Goal: Task Accomplishment & Management: Complete application form

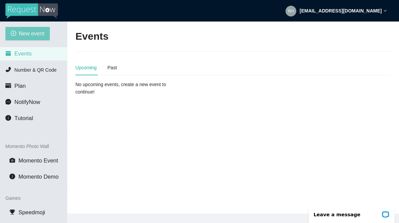
click at [29, 35] on span "New event" at bounding box center [32, 33] width 26 height 8
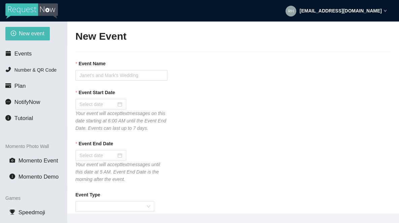
type textarea "If you liked our DJ leave a tip @ [URL][DOMAIN_NAME] & Thank you for Singing Ka…"
click at [99, 75] on input "Event Name" at bounding box center [121, 75] width 92 height 11
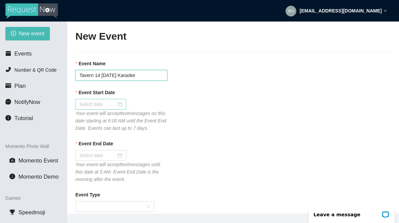
type input "Tavern 14 [DATE] Karaoke"
click at [96, 104] on input "Event Start Date" at bounding box center [97, 104] width 37 height 7
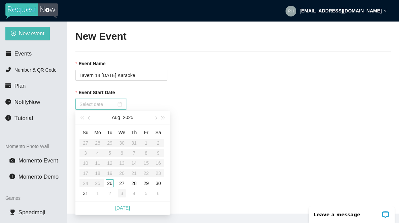
type input "[DATE]"
click at [111, 184] on div "26" at bounding box center [110, 183] width 8 height 8
type input "[DATE]"
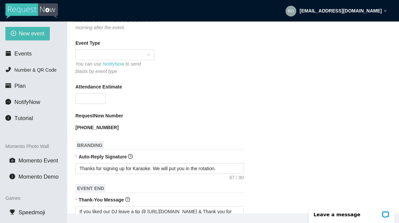
scroll to position [111, 0]
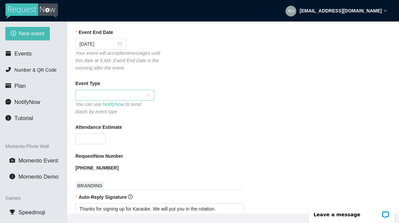
click at [117, 100] on span at bounding box center [114, 95] width 71 height 10
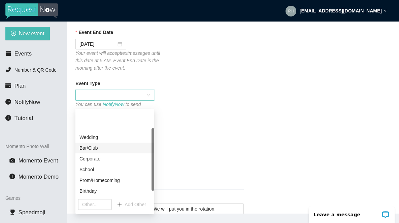
scroll to position [32, 0]
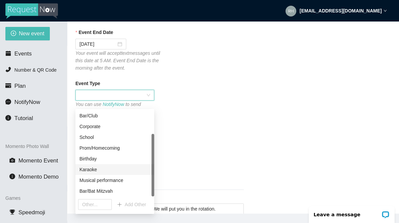
click at [92, 172] on div "Karaoke" at bounding box center [114, 169] width 71 height 7
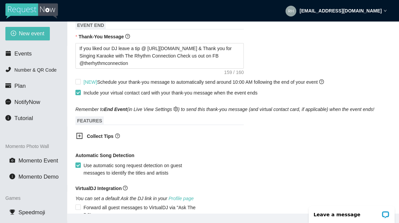
scroll to position [313, 0]
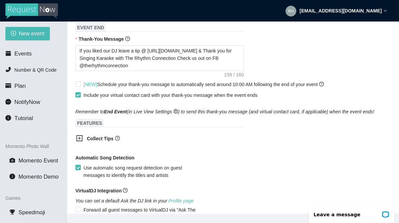
click at [80, 140] on icon "plus-square" at bounding box center [79, 138] width 3 height 3
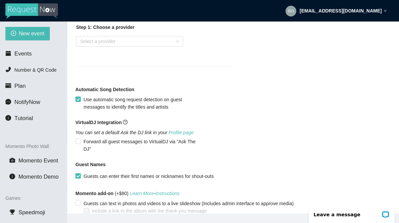
scroll to position [442, 0]
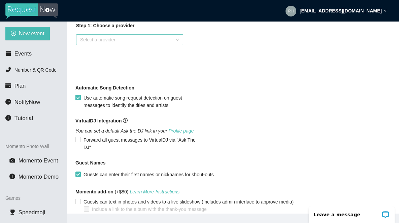
click at [90, 45] on input "search" at bounding box center [127, 40] width 94 height 10
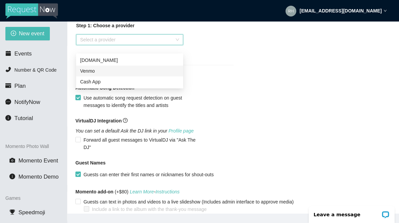
click at [88, 72] on div "Venmo" at bounding box center [129, 70] width 99 height 7
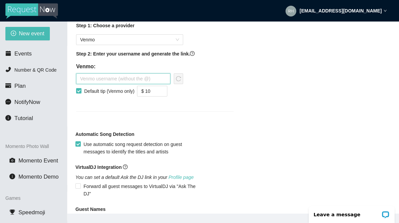
click at [89, 84] on input "text" at bounding box center [123, 78] width 94 height 11
type input "therhythmconnection"
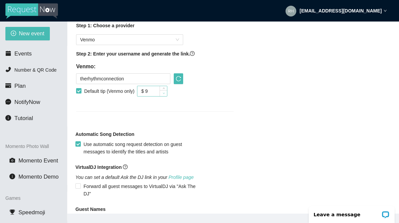
click at [165, 95] on icon "down" at bounding box center [163, 93] width 2 height 2
type input "$ 5"
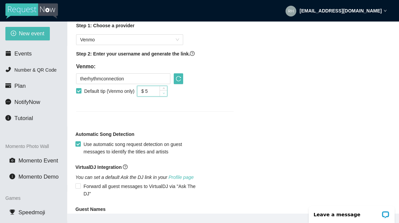
click at [165, 95] on icon "down" at bounding box center [163, 93] width 2 height 2
click at [180, 81] on icon "reload" at bounding box center [178, 78] width 5 height 5
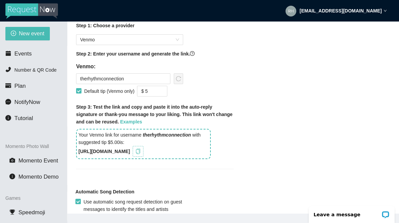
click at [141, 154] on icon "copy" at bounding box center [137, 151] width 5 height 5
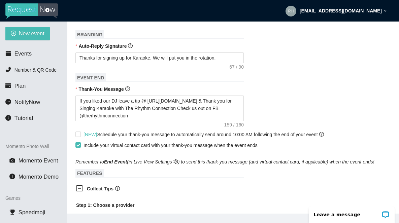
scroll to position [261, 0]
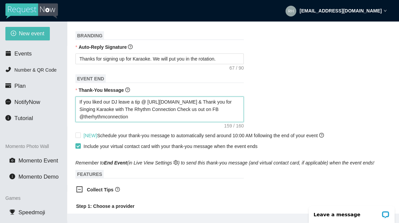
drag, startPoint x: 210, startPoint y: 109, endPoint x: 149, endPoint y: 108, distance: 60.6
click at [149, 108] on textarea "If you liked our DJ leave a tip @ [URL][DOMAIN_NAME] & Thank you for Singing Ka…" at bounding box center [159, 110] width 168 height 26
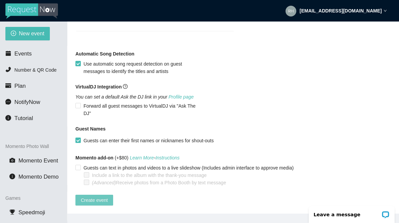
scroll to position [592, 0]
click at [94, 196] on span "Create event" at bounding box center [94, 199] width 27 height 7
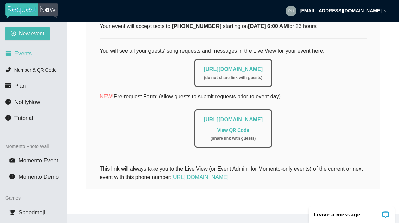
click at [24, 56] on span "Events" at bounding box center [22, 53] width 17 height 6
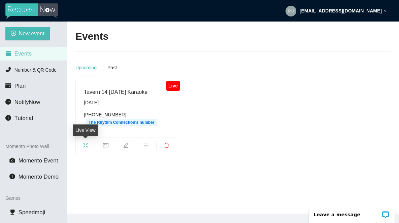
click at [87, 146] on icon "fullscreen" at bounding box center [85, 145] width 4 height 4
